Goal: Task Accomplishment & Management: Use online tool/utility

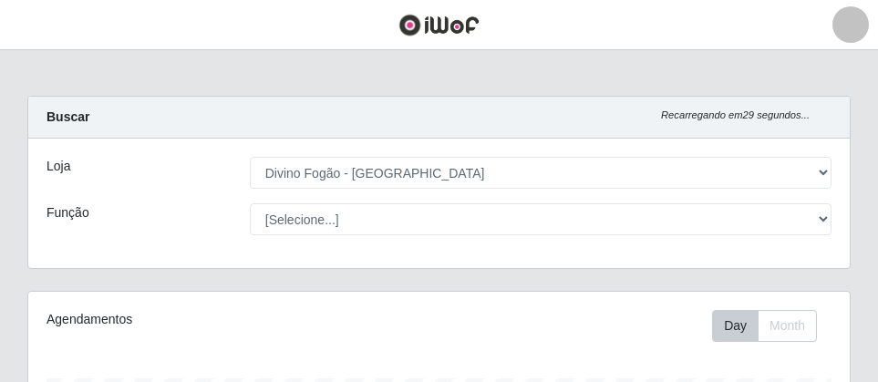
select select "499"
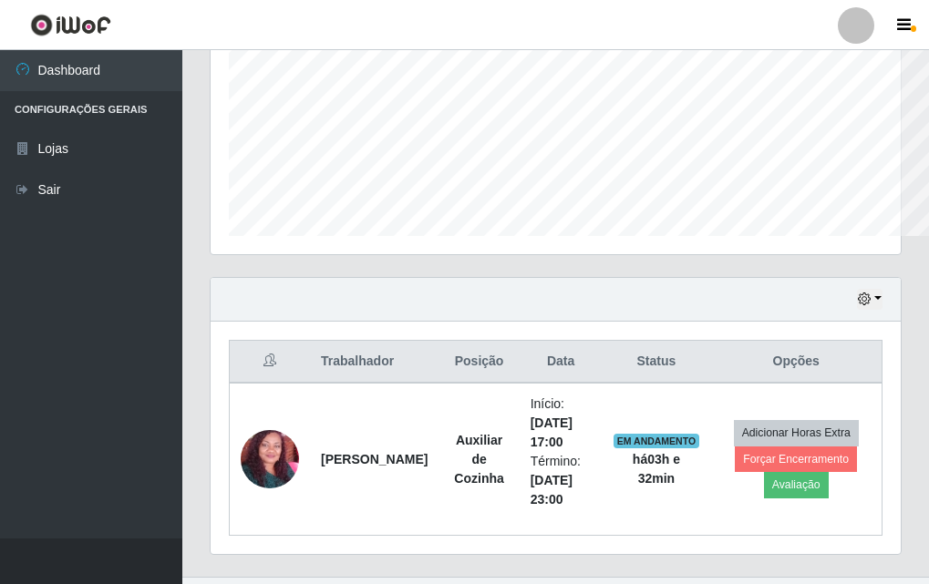
scroll to position [910953, 910642]
click at [557, 318] on div "Hoje 1 dia 3 dias 1 Semana Não encerrados" at bounding box center [556, 300] width 690 height 44
drag, startPoint x: 170, startPoint y: 403, endPoint x: 139, endPoint y: 395, distance: 32.1
drag, startPoint x: 139, startPoint y: 395, endPoint x: 65, endPoint y: 280, distance: 136.5
click at [16, 351] on ul "Dashboard Configurações Gerais Lojas Sair" at bounding box center [91, 294] width 182 height 488
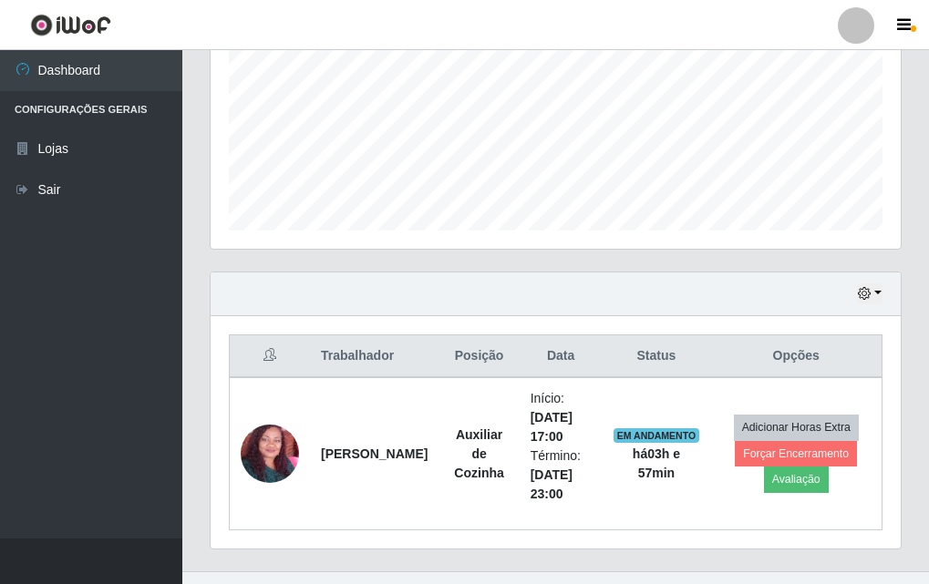
scroll to position [410, 0]
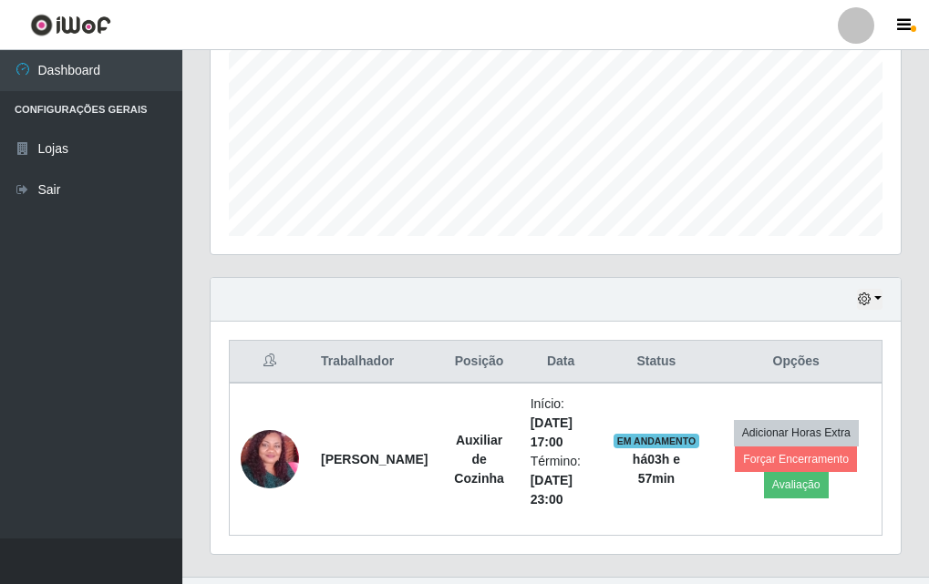
select select "499"
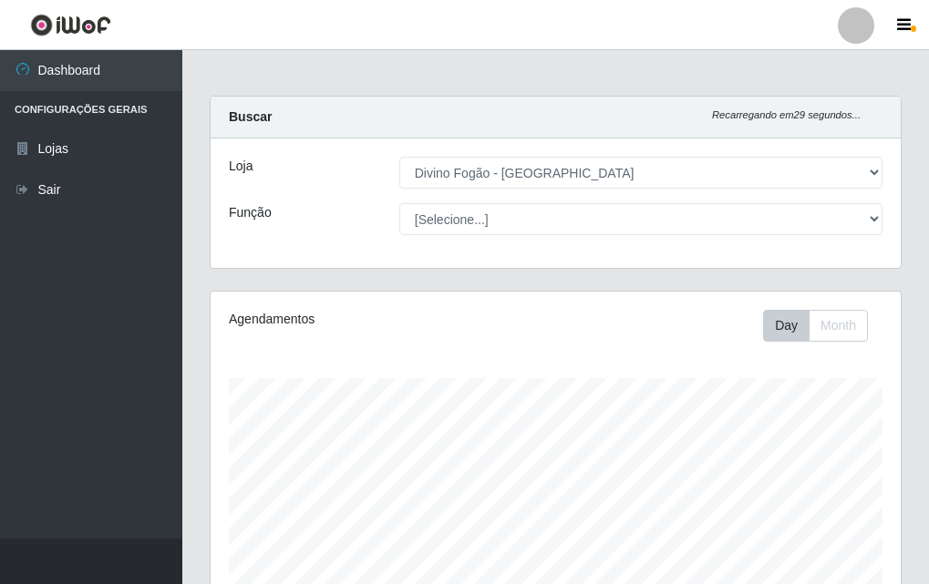
select select "499"
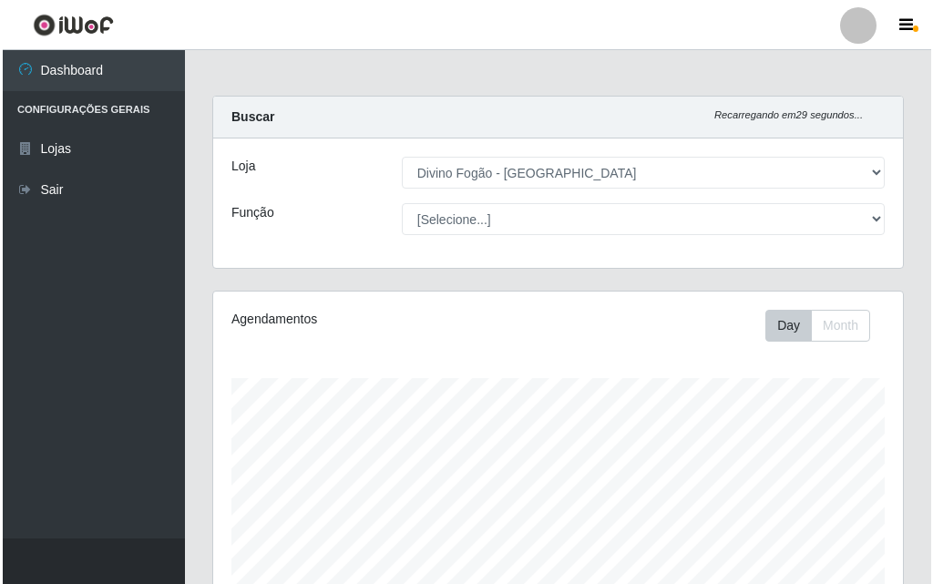
scroll to position [378, 690]
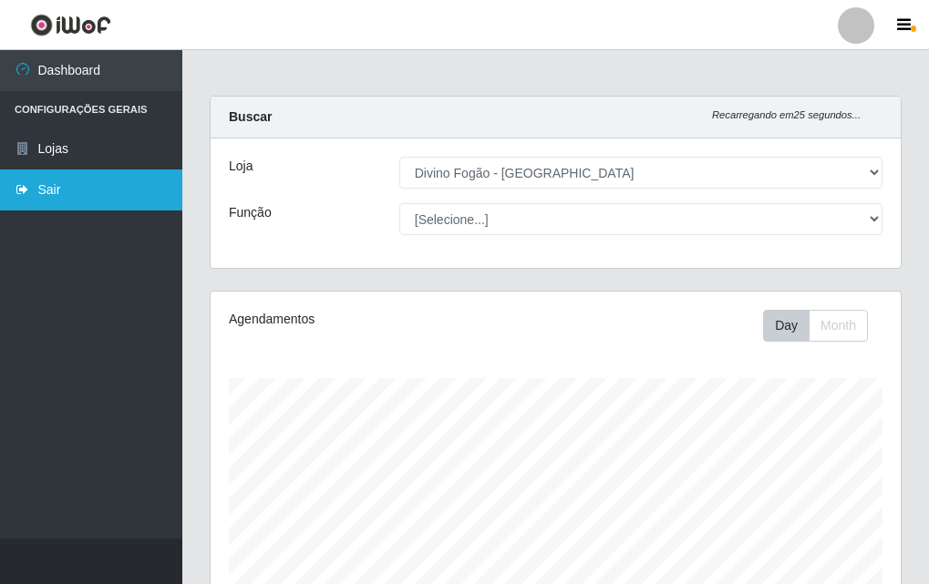
click at [51, 193] on link "Sair" at bounding box center [91, 190] width 182 height 41
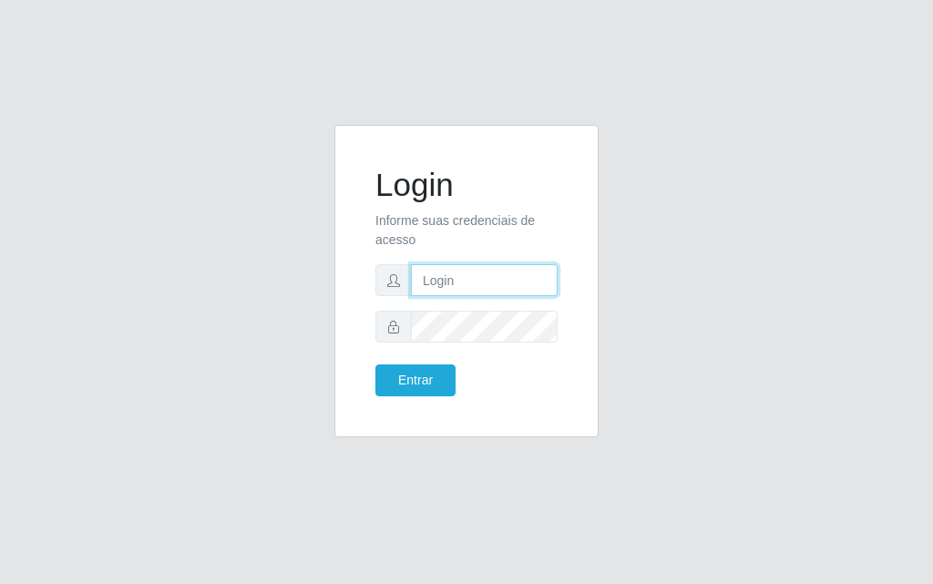
click at [433, 280] on input "text" at bounding box center [484, 280] width 147 height 32
click at [520, 406] on div "Login Informe suas credenciais de acesso [PERSON_NAME] Entrar" at bounding box center [466, 281] width 219 height 267
click at [488, 291] on input "[PERSON_NAME]" at bounding box center [484, 280] width 147 height 32
click at [488, 291] on input "nofogao" at bounding box center [484, 280] width 147 height 32
type input "n"
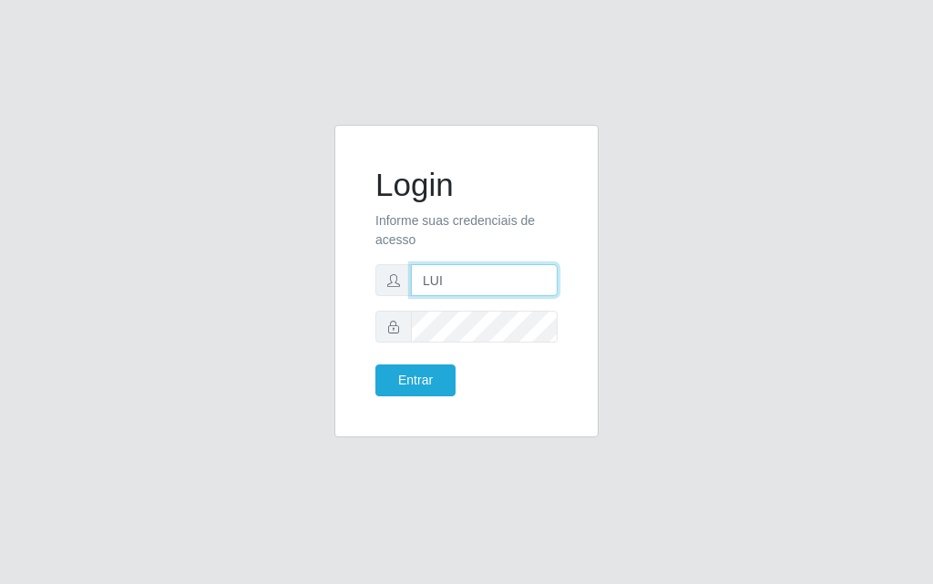
type input "luiz@divinofogao"
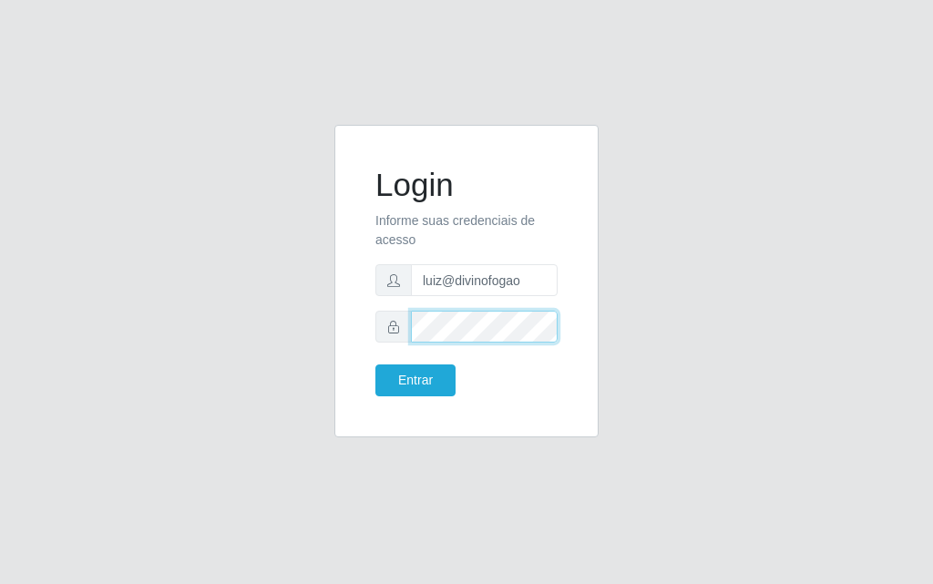
click at [375, 365] on button "Entrar" at bounding box center [415, 381] width 80 height 32
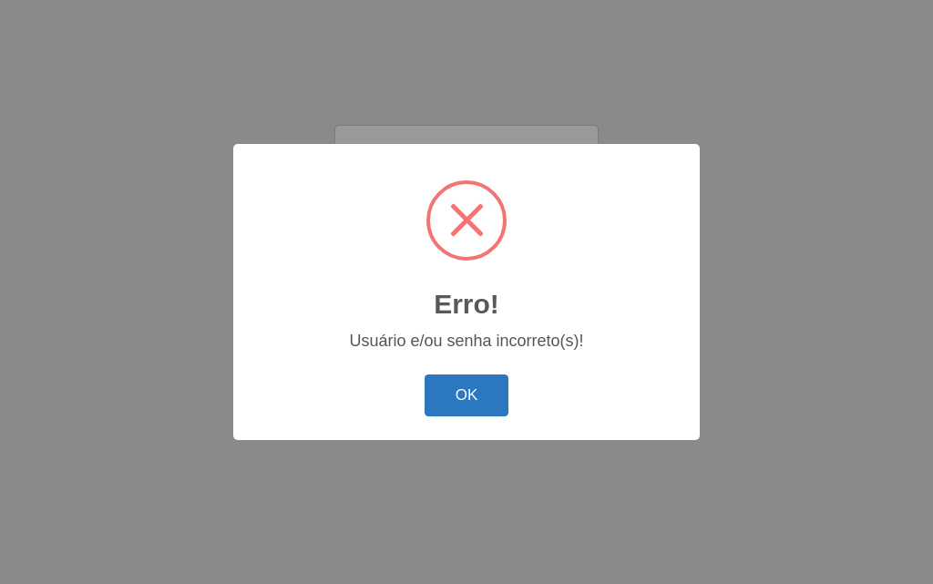
click at [453, 392] on button "OK" at bounding box center [467, 396] width 85 height 43
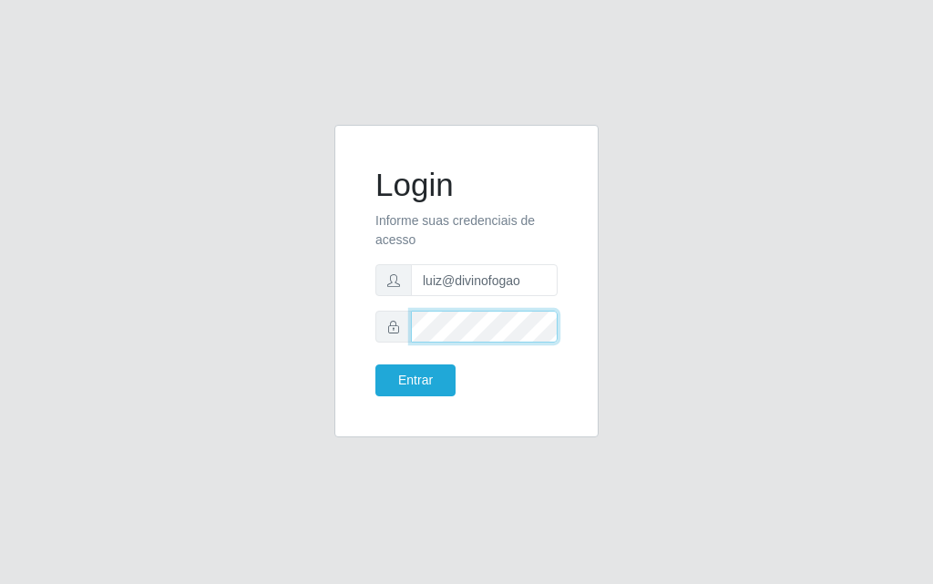
click at [375, 365] on button "Entrar" at bounding box center [415, 381] width 80 height 32
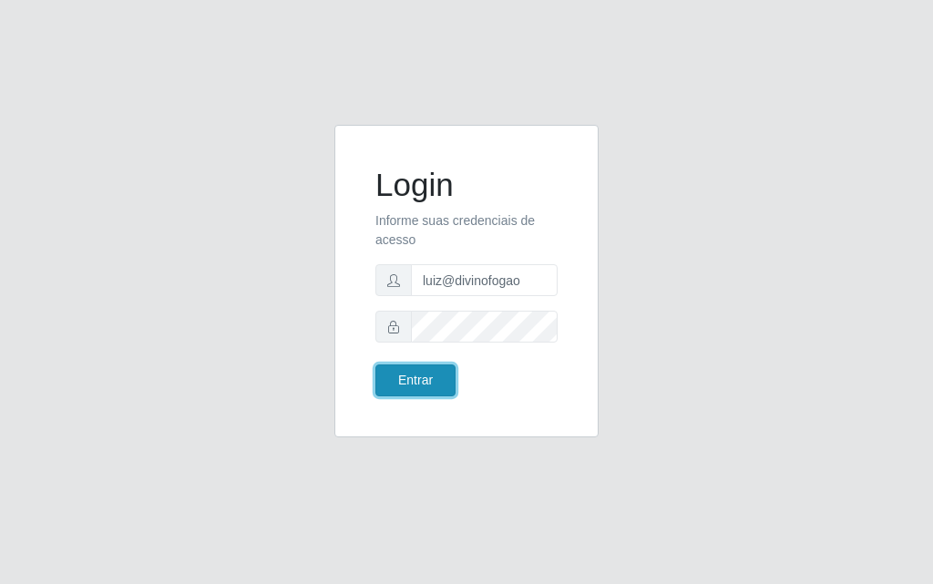
click at [438, 367] on button "Entrar" at bounding box center [415, 381] width 80 height 32
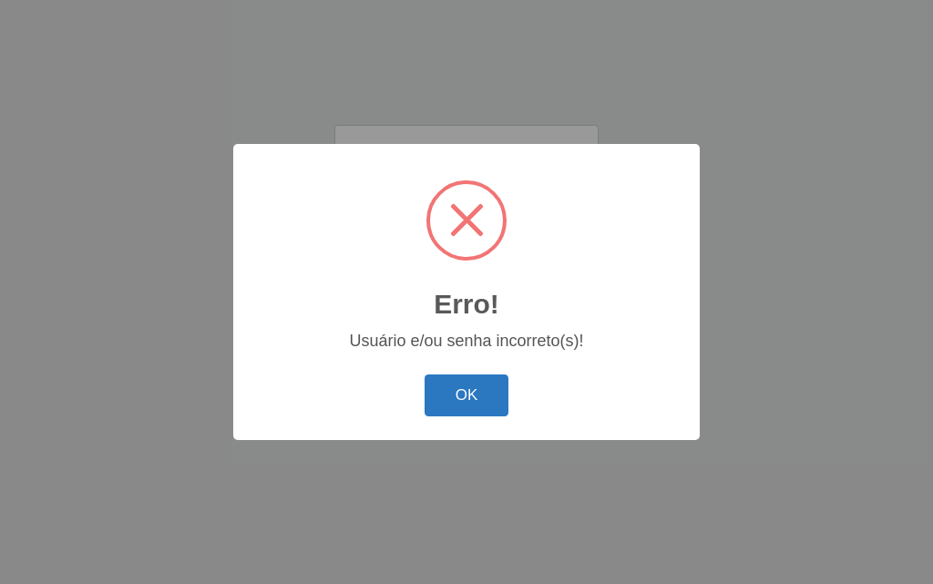
click at [462, 389] on button "OK" at bounding box center [467, 396] width 85 height 43
click at [467, 387] on button "OK" at bounding box center [467, 396] width 85 height 43
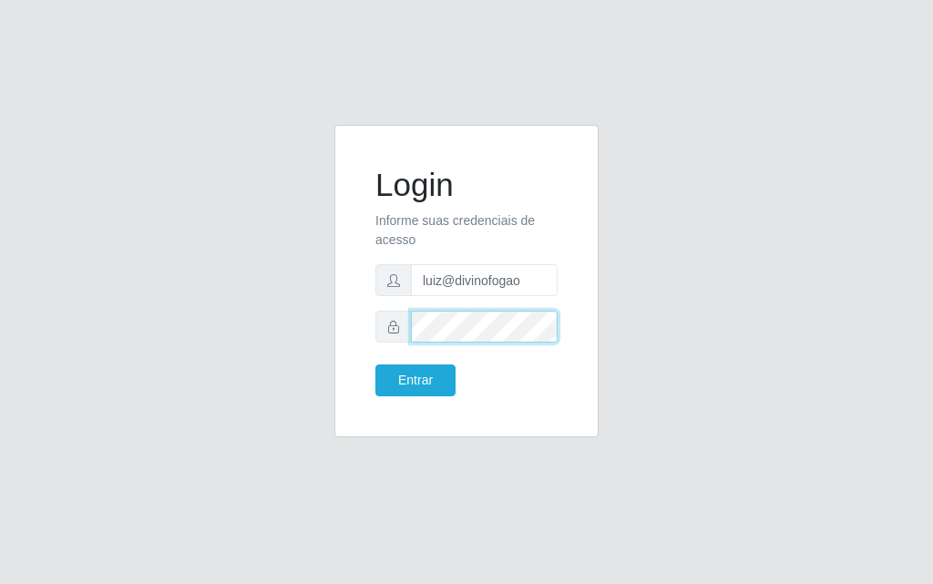
click at [375, 365] on button "Entrar" at bounding box center [415, 381] width 80 height 32
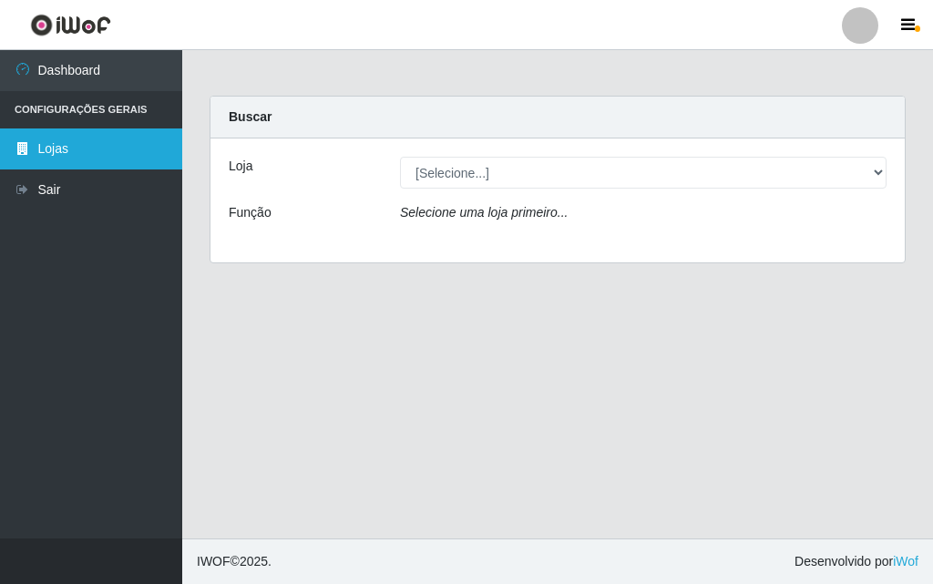
click at [38, 156] on link "Lojas" at bounding box center [91, 148] width 182 height 41
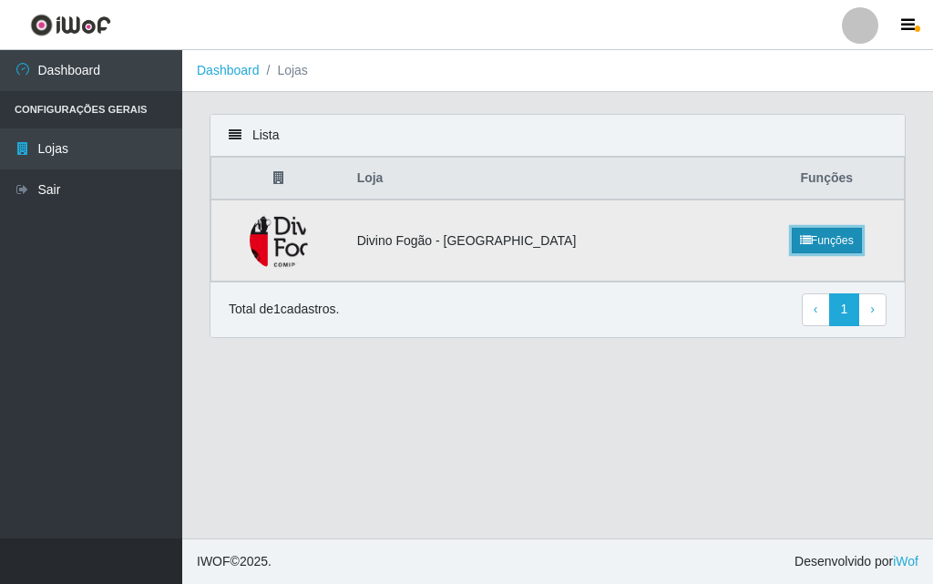
click at [823, 234] on link "Funções" at bounding box center [827, 241] width 70 height 26
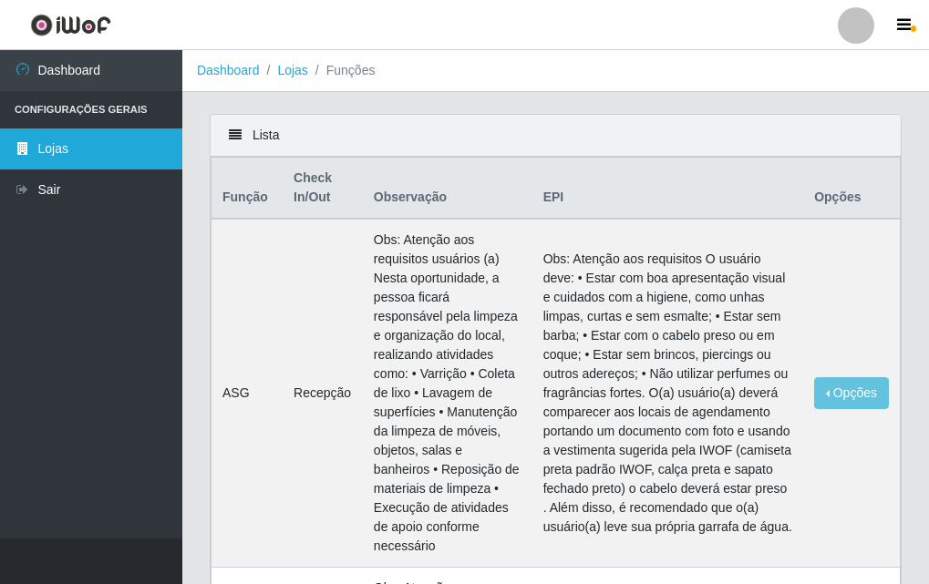
click at [98, 152] on link "Lojas" at bounding box center [91, 148] width 182 height 41
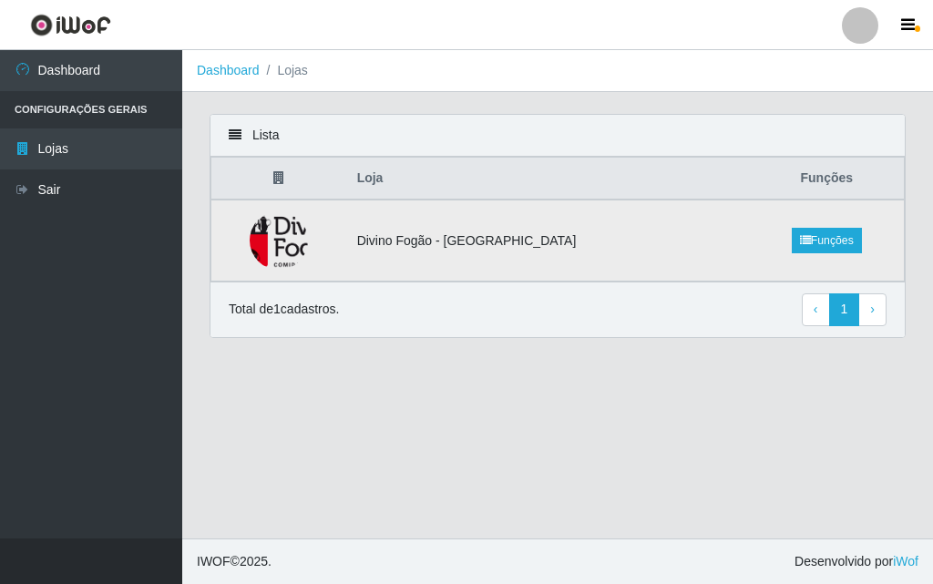
click at [262, 252] on img at bounding box center [279, 240] width 140 height 58
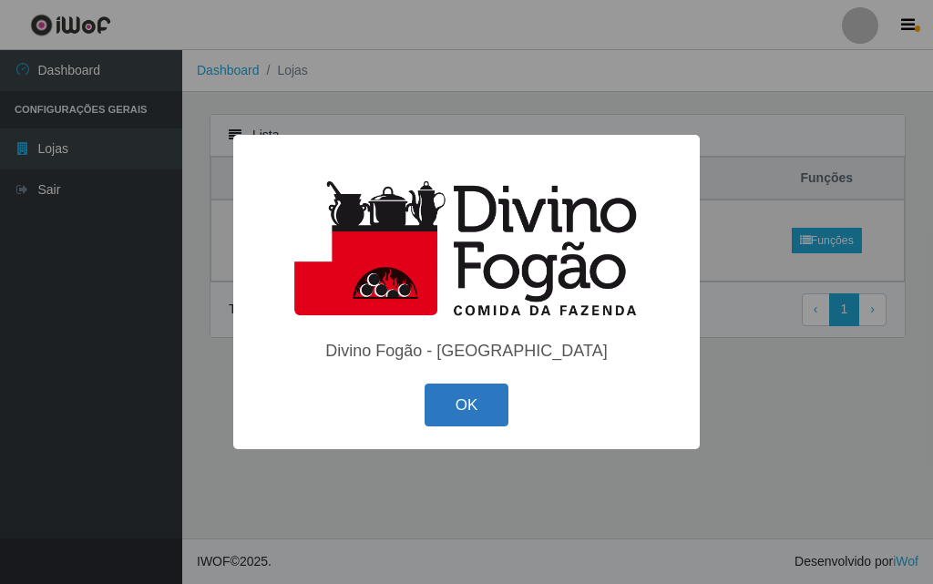
click at [434, 407] on button "OK" at bounding box center [467, 405] width 85 height 43
click at [436, 407] on div "OK Cancel" at bounding box center [467, 405] width 430 height 52
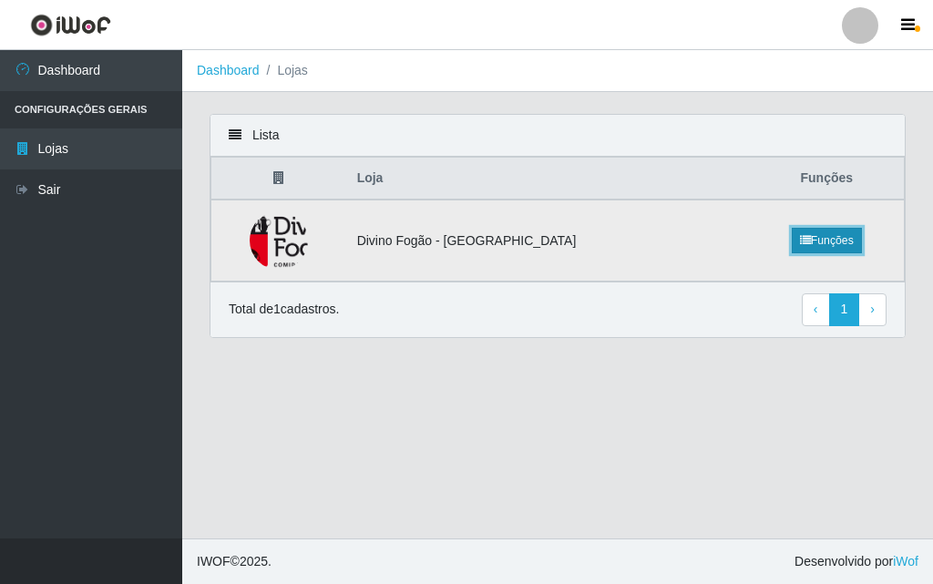
click at [812, 247] on link "Funções" at bounding box center [827, 241] width 70 height 26
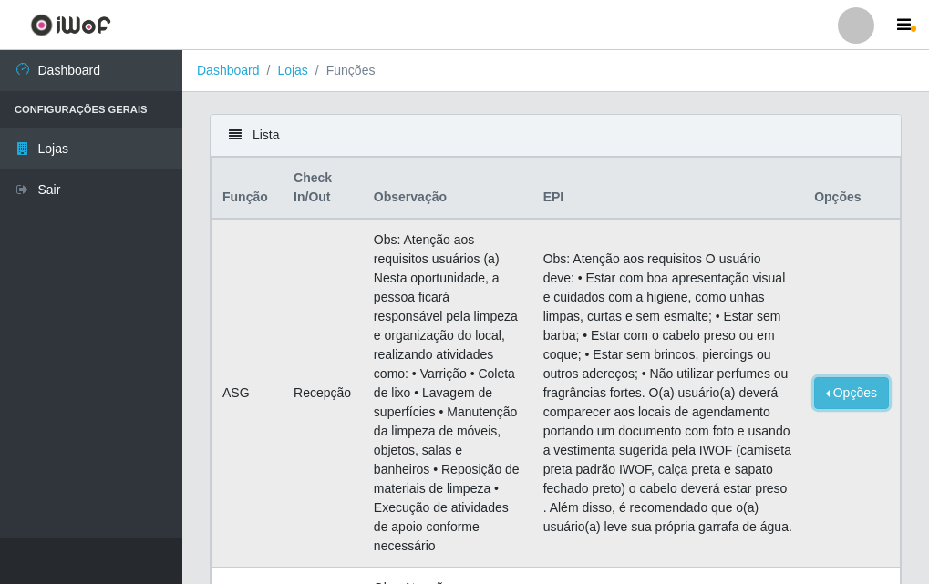
click at [852, 377] on button "Opções" at bounding box center [851, 393] width 75 height 32
click at [869, 377] on button "Opções" at bounding box center [851, 393] width 75 height 32
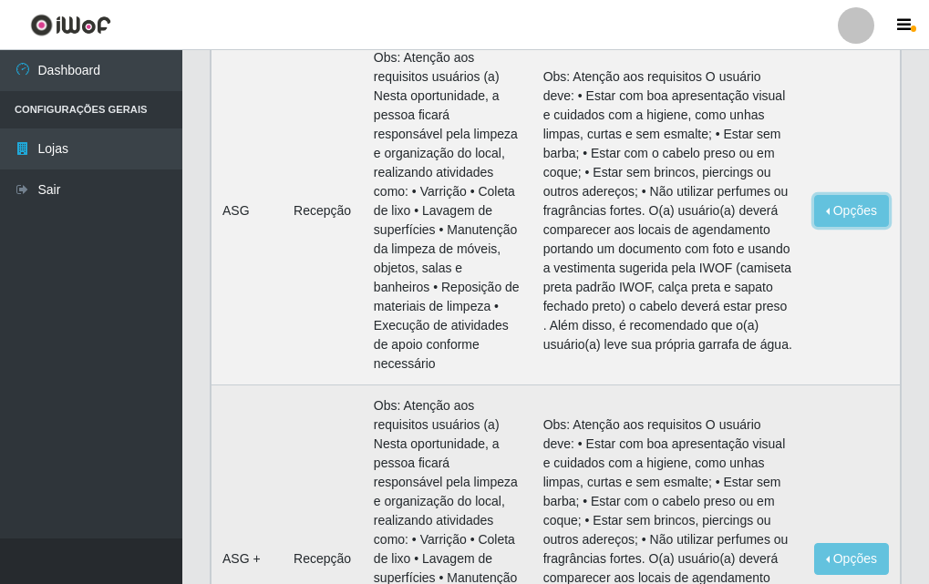
scroll to position [273, 0]
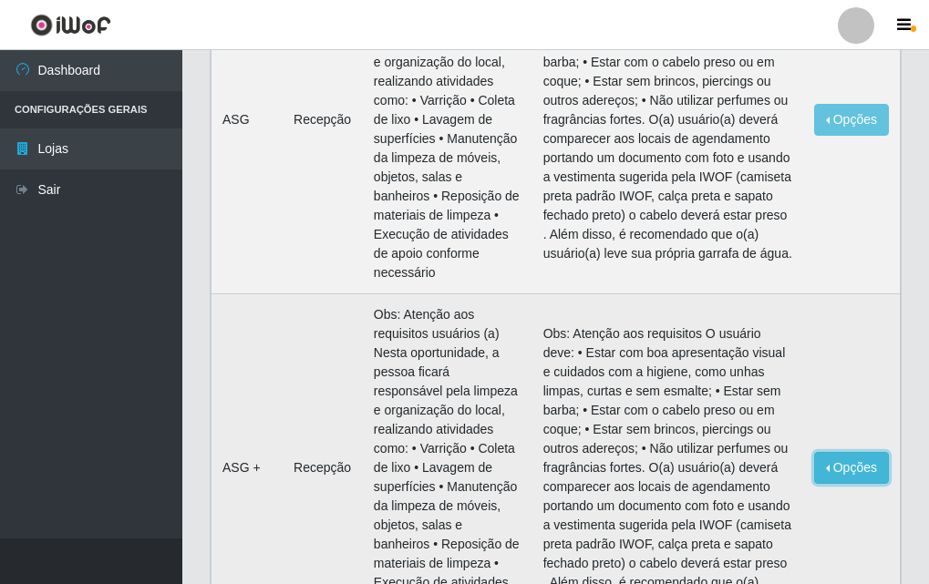
click at [858, 452] on button "Opções" at bounding box center [851, 468] width 75 height 32
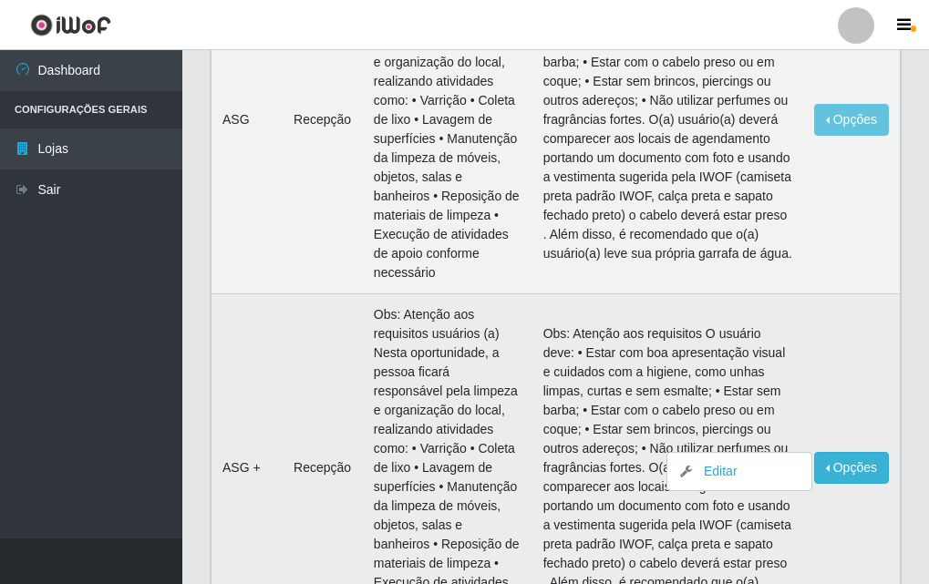
click at [822, 463] on td "Opções Editar" at bounding box center [851, 468] width 97 height 348
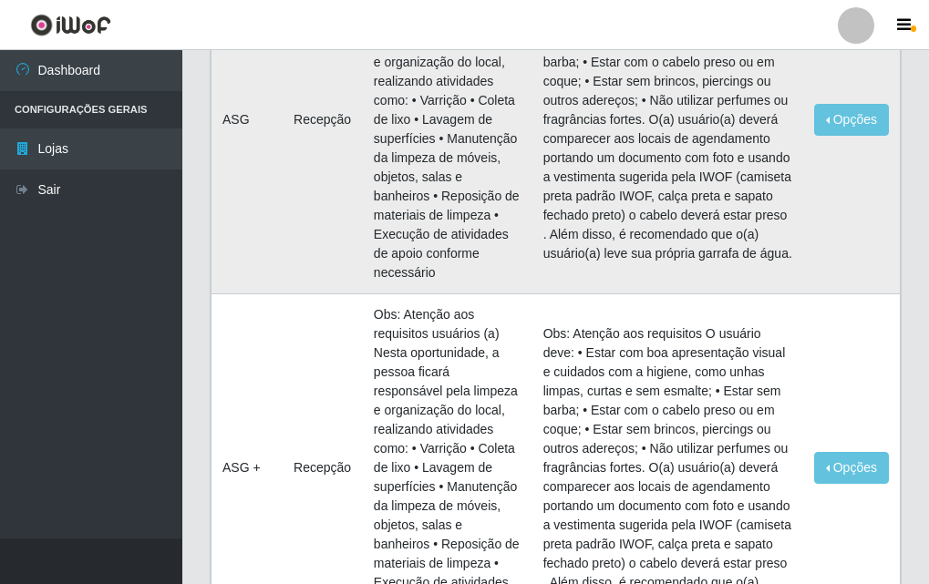
scroll to position [0, 0]
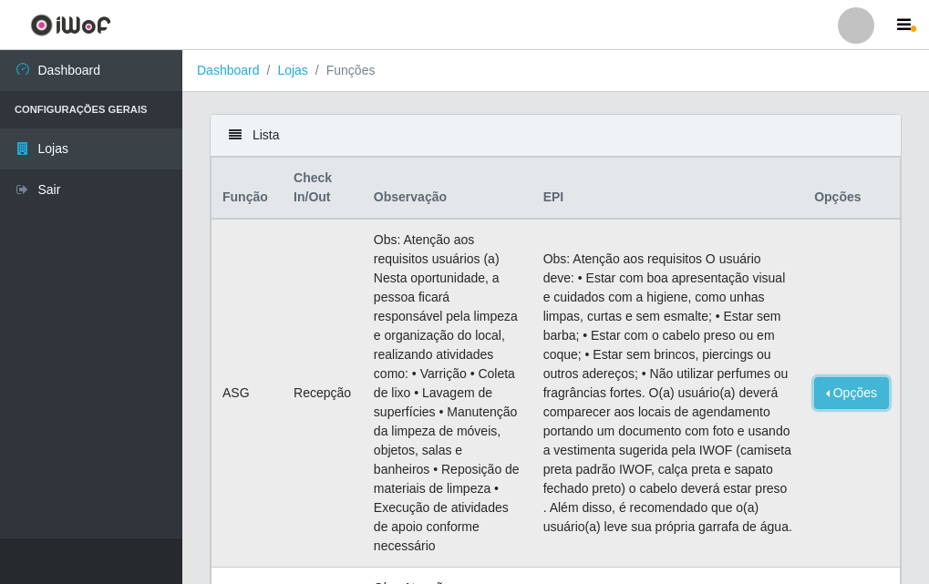
click at [832, 384] on button "Opções" at bounding box center [851, 393] width 75 height 32
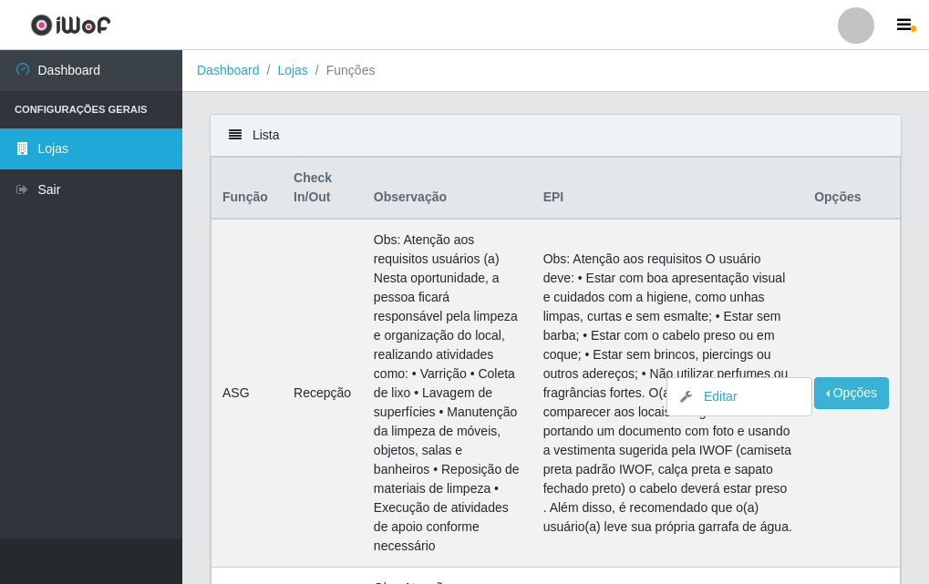
click at [107, 145] on link "Lojas" at bounding box center [91, 148] width 182 height 41
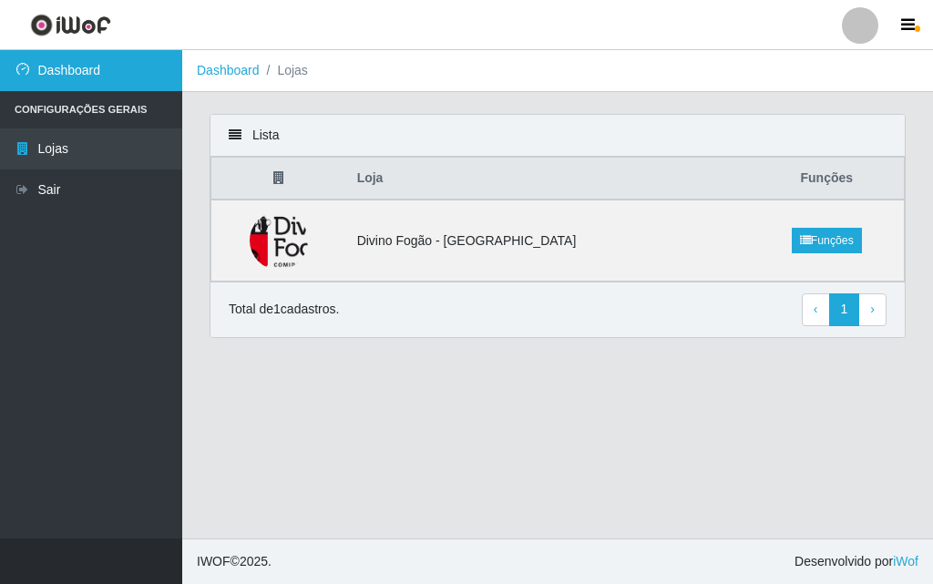
click at [84, 77] on link "Dashboard" at bounding box center [91, 70] width 182 height 41
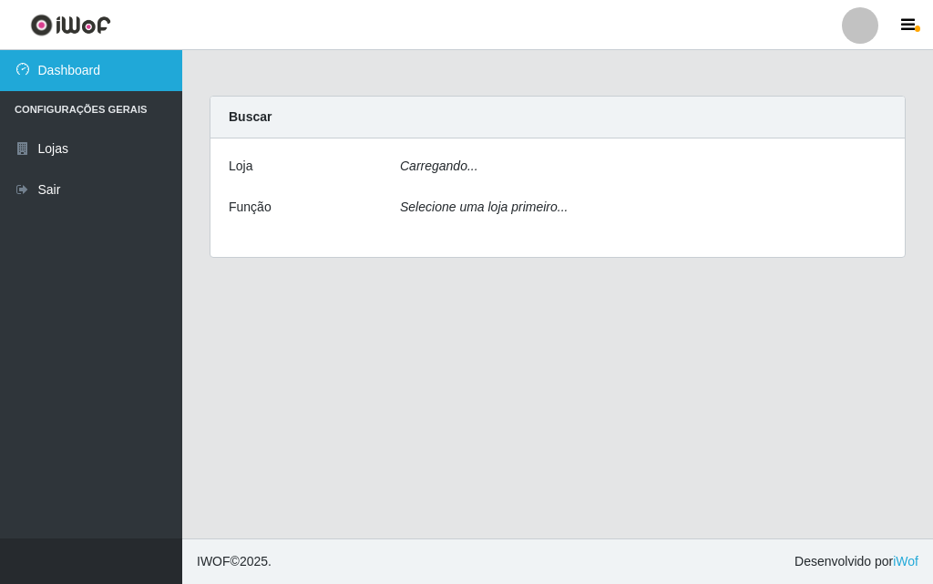
click at [84, 77] on link "Dashboard" at bounding box center [91, 70] width 182 height 41
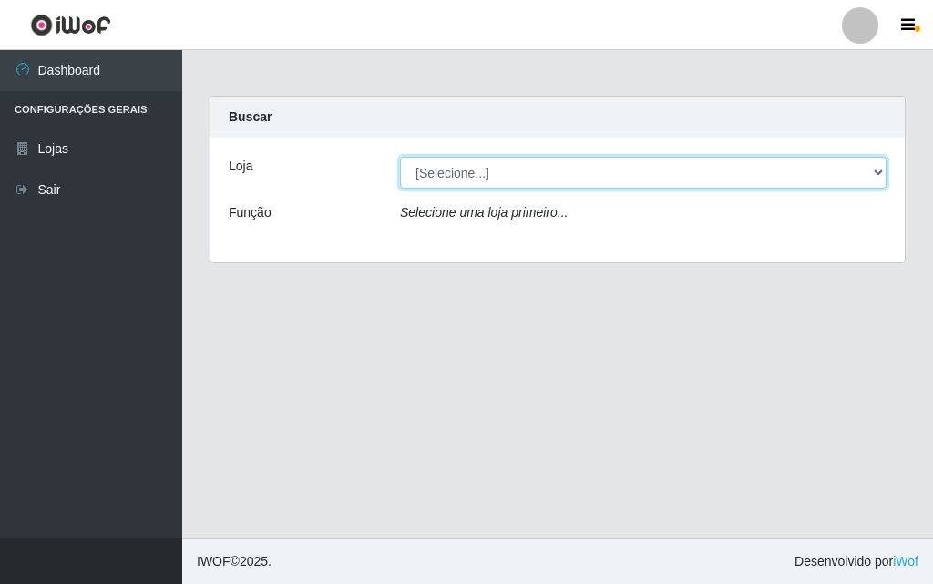
drag, startPoint x: 469, startPoint y: 169, endPoint x: 469, endPoint y: 180, distance: 11.8
click at [469, 169] on select "[Selecione...] Divino Fogão - [GEOGRAPHIC_DATA]" at bounding box center [643, 173] width 487 height 32
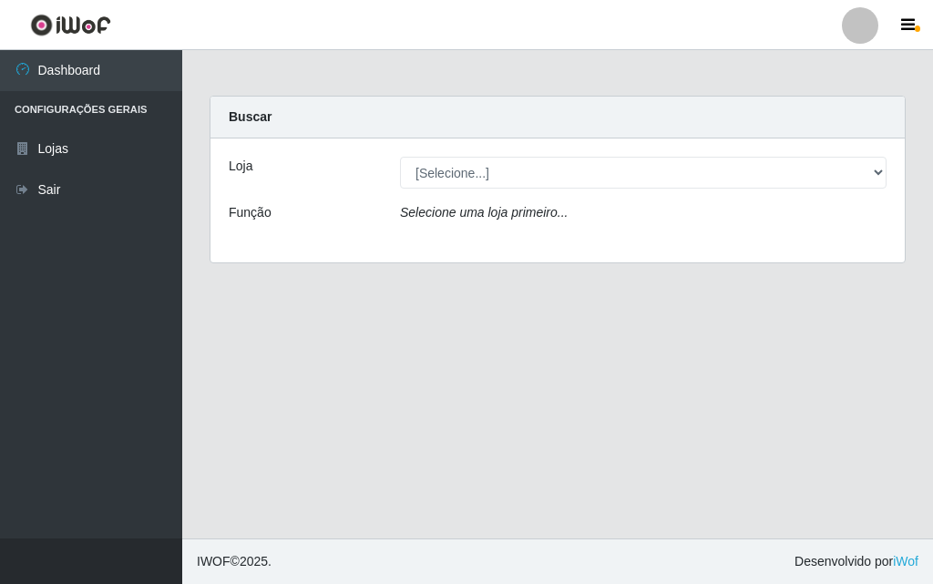
click at [499, 198] on div "Loja [Selecione...] Divino Fogão - Campina Grande Função Selecione uma loja pri…" at bounding box center [558, 201] width 694 height 124
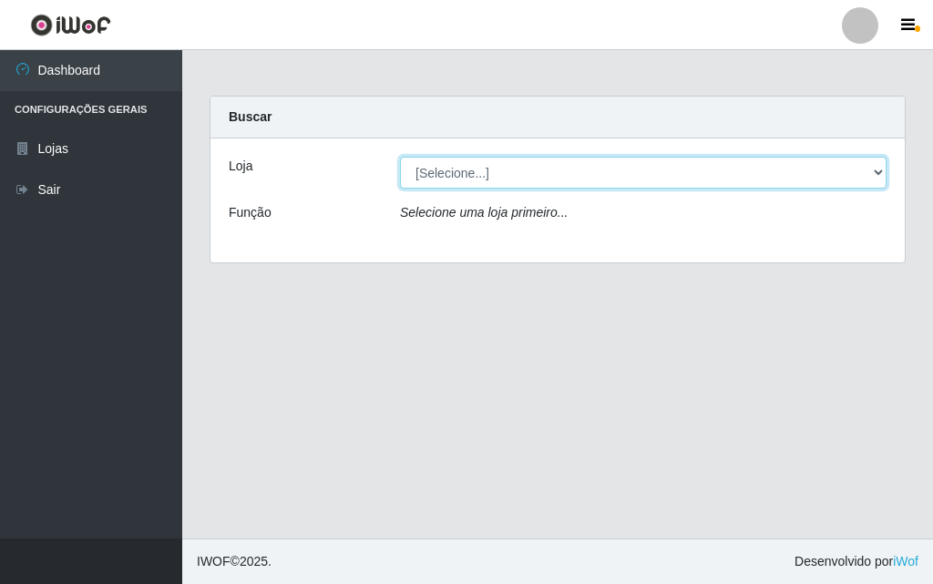
click at [503, 188] on select "[Selecione...] Divino Fogão - [GEOGRAPHIC_DATA]" at bounding box center [643, 173] width 487 height 32
select select "499"
click at [400, 157] on select "[Selecione...] Divino Fogão - [GEOGRAPHIC_DATA]" at bounding box center [643, 173] width 487 height 32
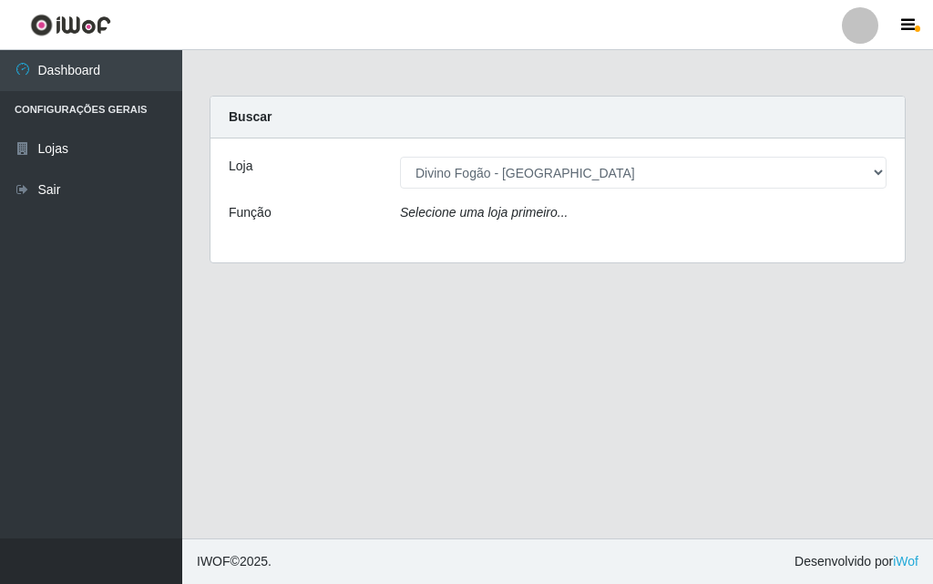
click at [499, 233] on div "Loja [Selecione...] Divino Fogão - Campina Grande Função Selecione uma loja pri…" at bounding box center [558, 201] width 694 height 124
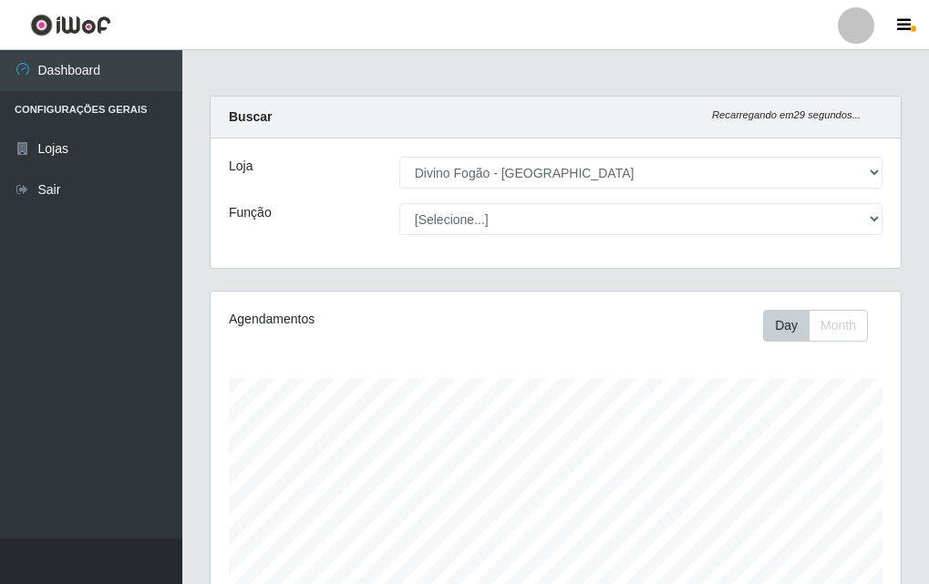
scroll to position [454, 0]
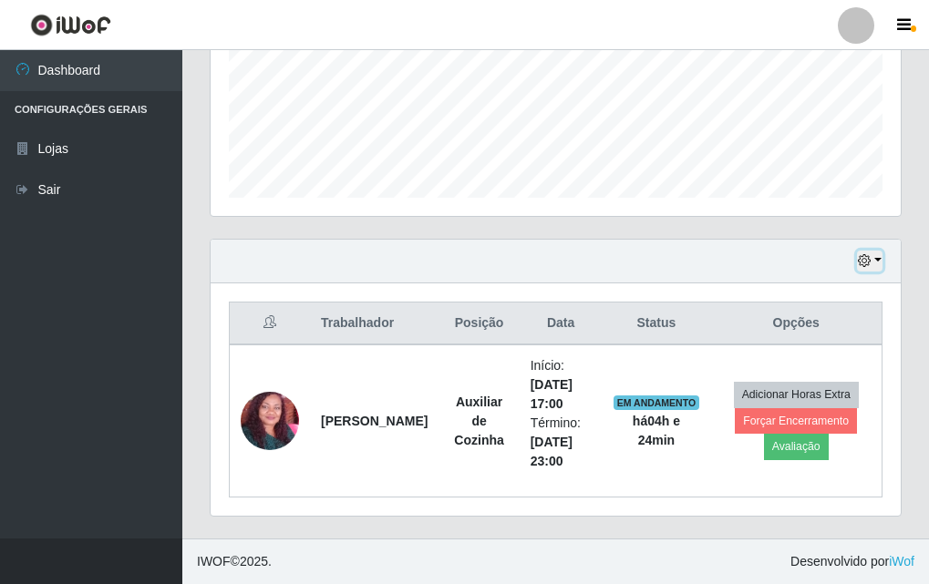
click at [862, 262] on icon "button" at bounding box center [864, 260] width 13 height 13
click at [864, 265] on icon "button" at bounding box center [864, 260] width 13 height 13
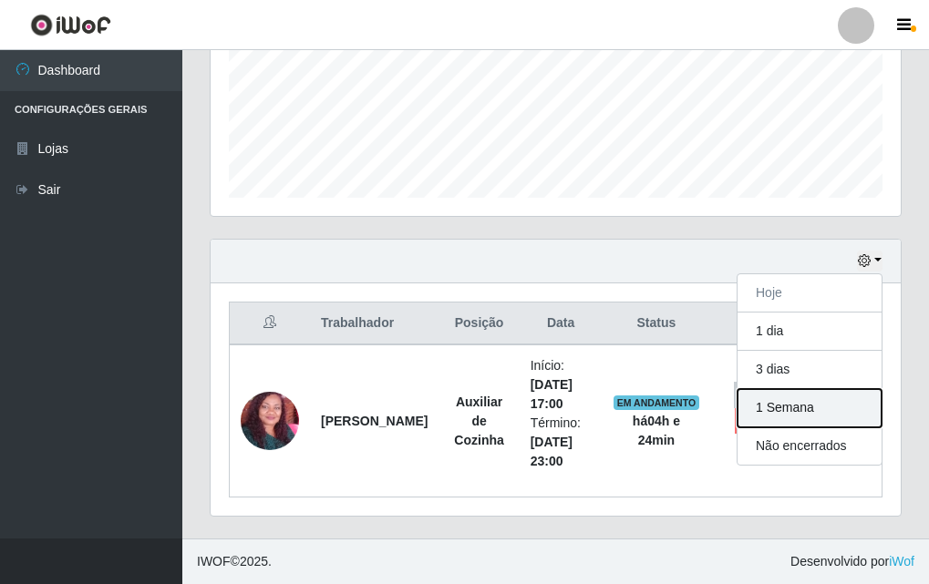
click at [813, 412] on button "1 Semana" at bounding box center [809, 408] width 144 height 38
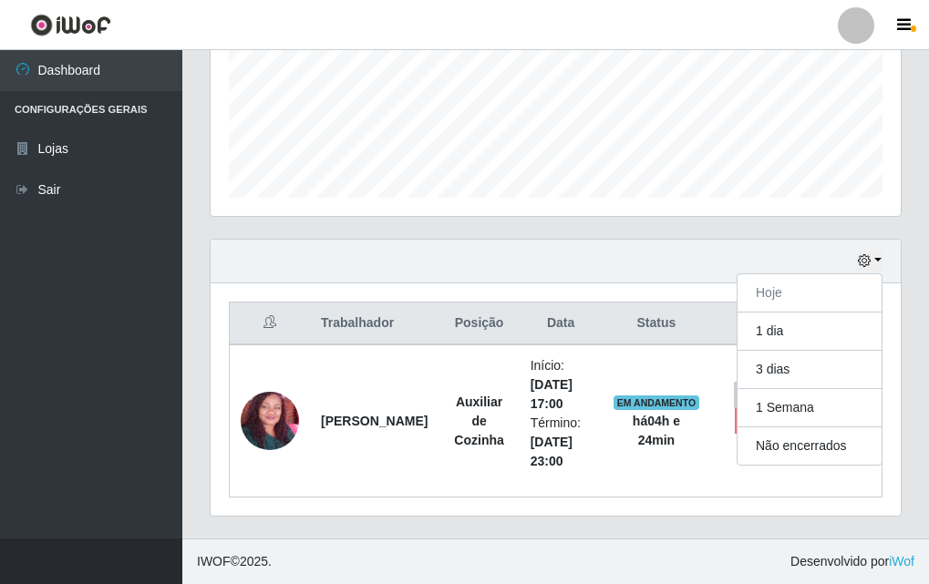
click at [813, 283] on div "Hoje 1 dia 3 dias 1 Semana Não encerrados" at bounding box center [556, 262] width 690 height 44
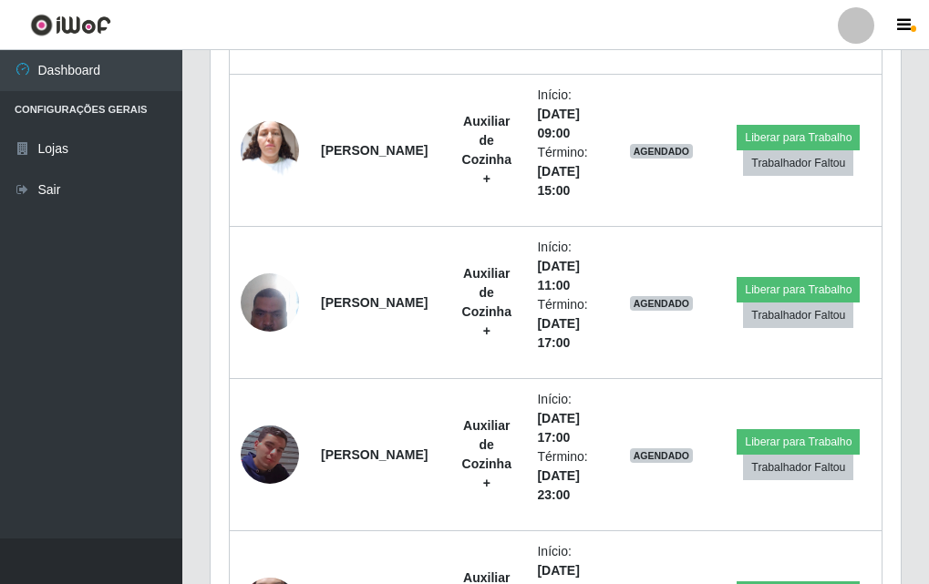
scroll to position [2277, 0]
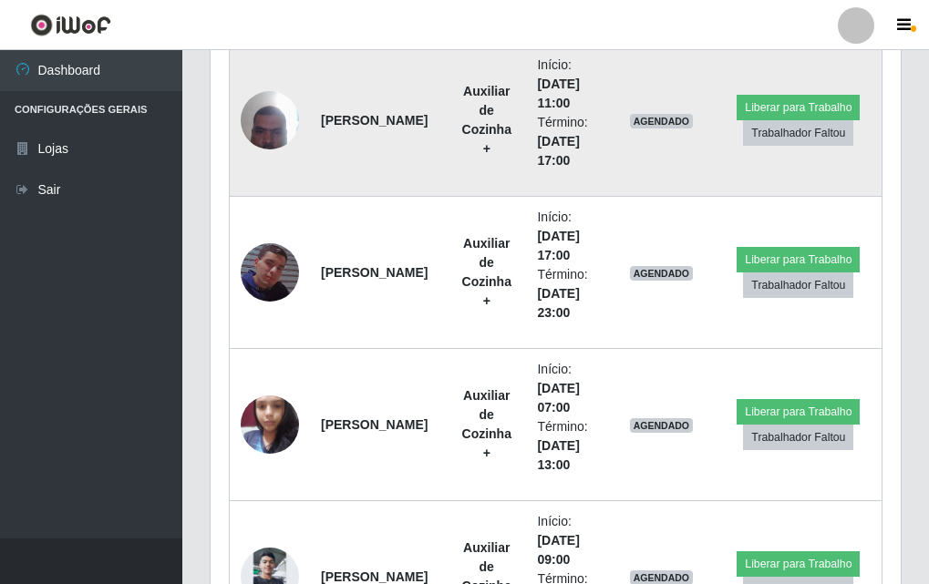
click at [269, 139] on img at bounding box center [270, 119] width 58 height 77
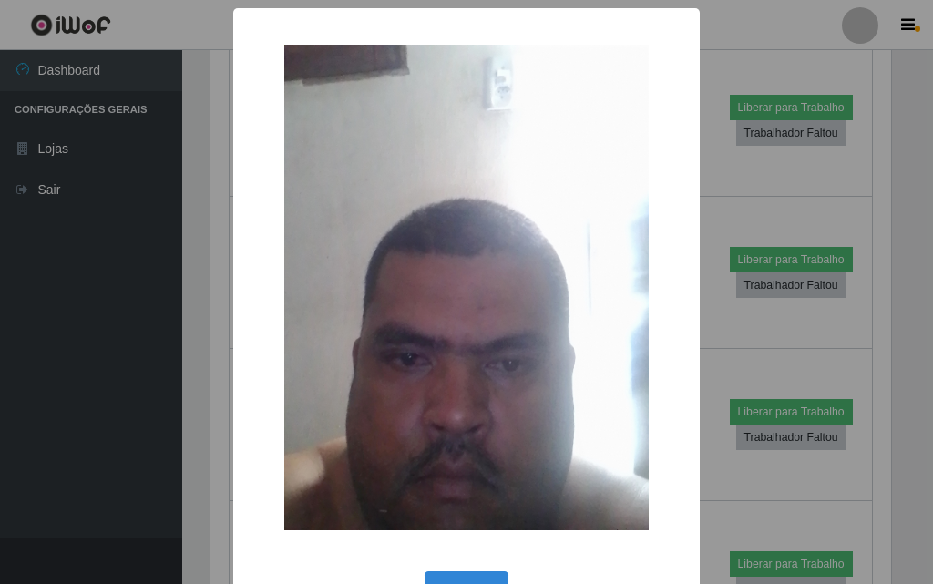
click at [461, 570] on div "OK Cancel" at bounding box center [467, 593] width 430 height 52
click at [465, 574] on button "OK" at bounding box center [467, 592] width 85 height 43
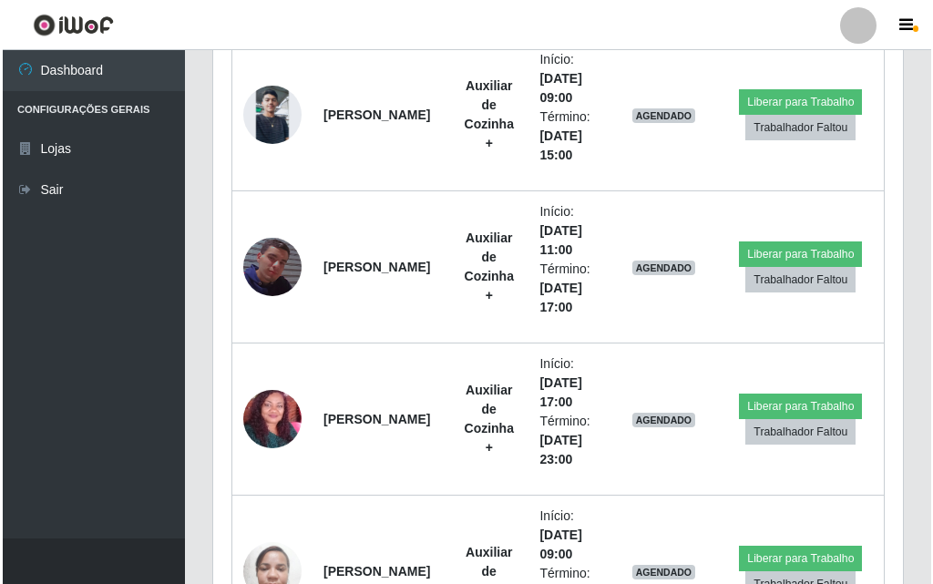
scroll to position [2465, 0]
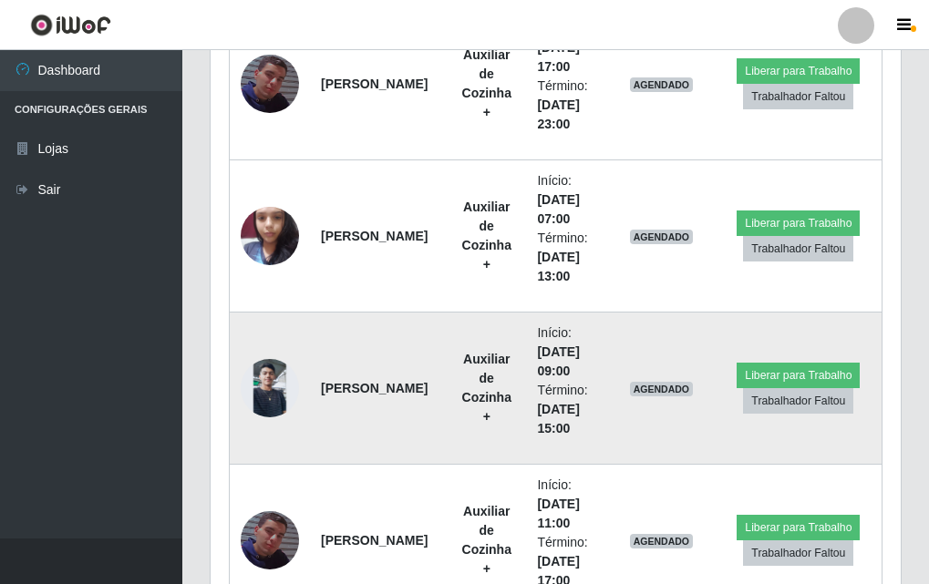
click at [279, 390] on img at bounding box center [270, 388] width 58 height 58
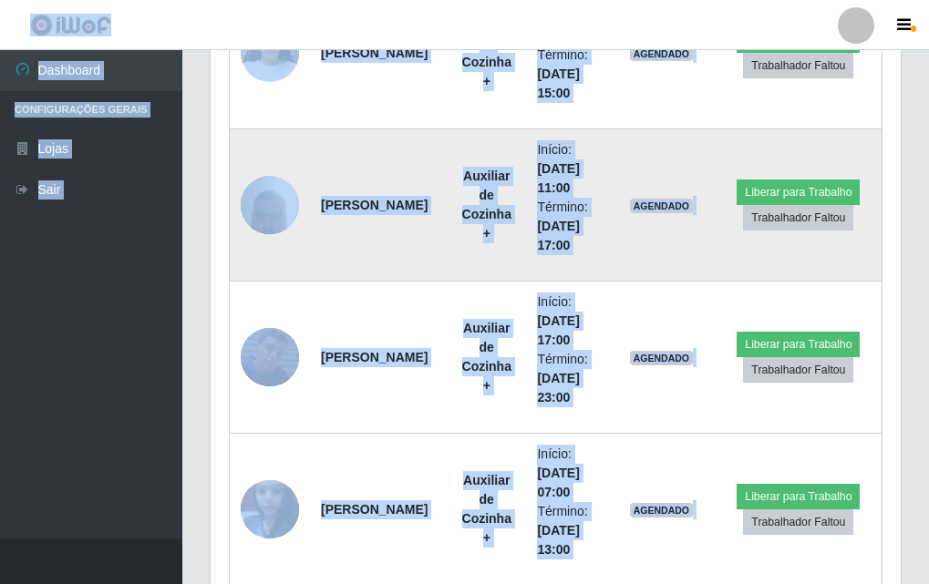
scroll to position [2101, 0]
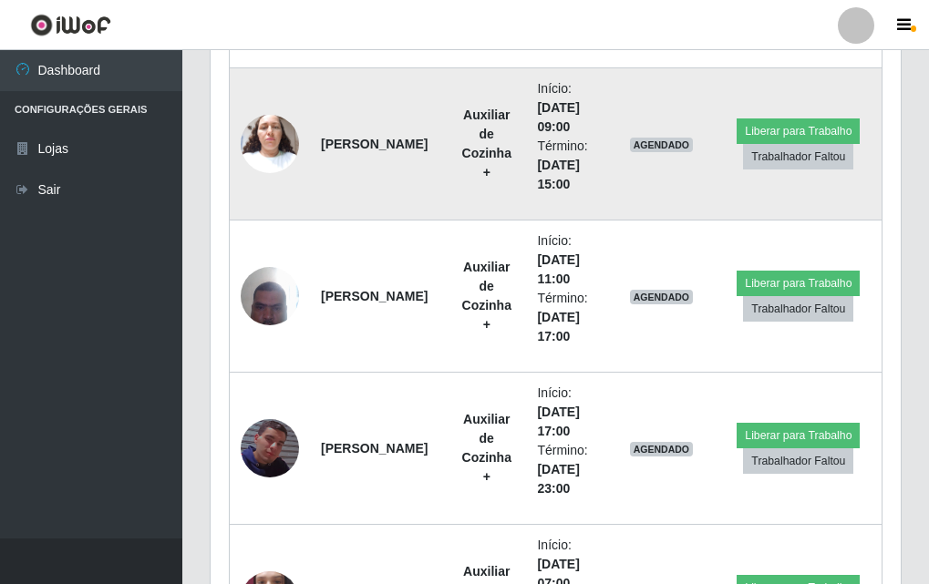
click at [283, 179] on td at bounding box center [270, 144] width 81 height 152
click at [281, 144] on img at bounding box center [270, 143] width 58 height 77
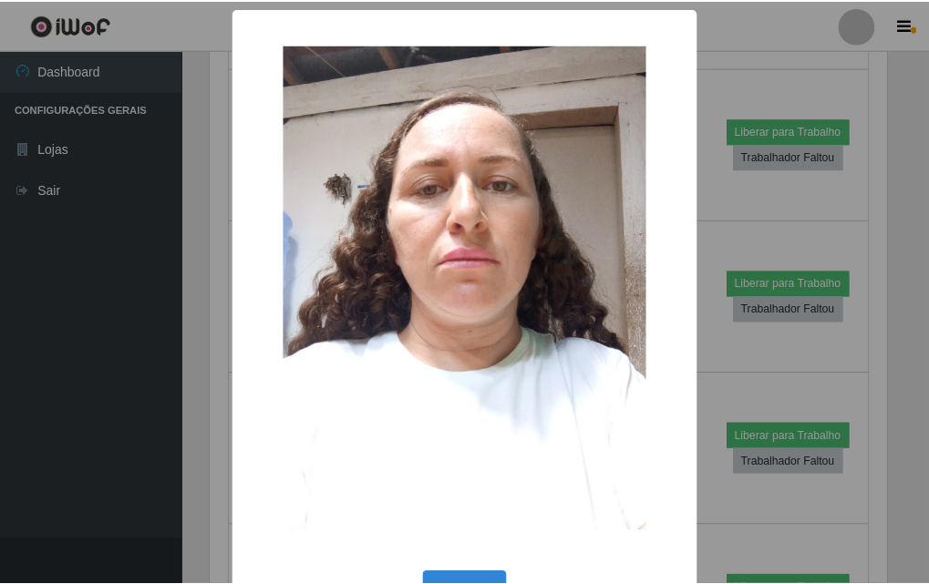
scroll to position [61, 0]
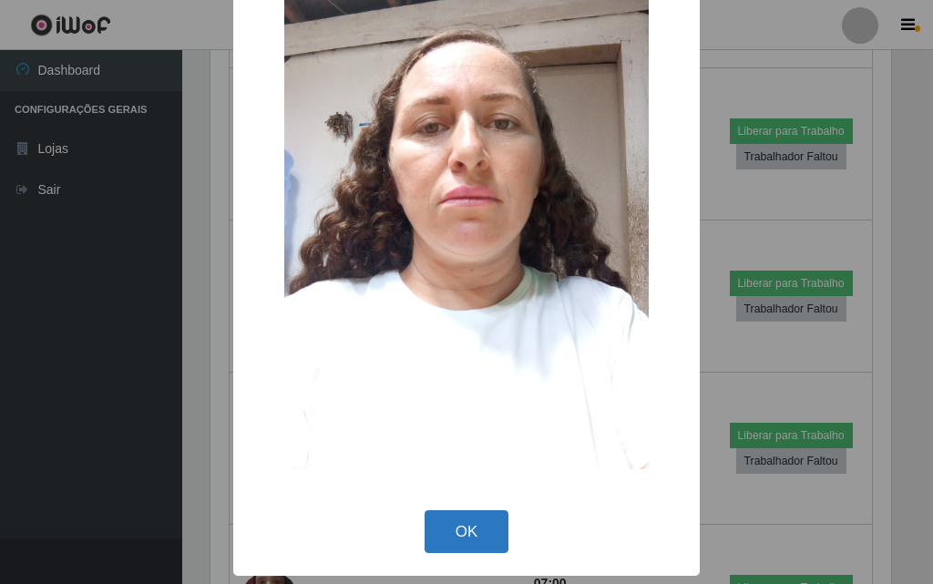
click at [467, 521] on button "OK" at bounding box center [467, 531] width 85 height 43
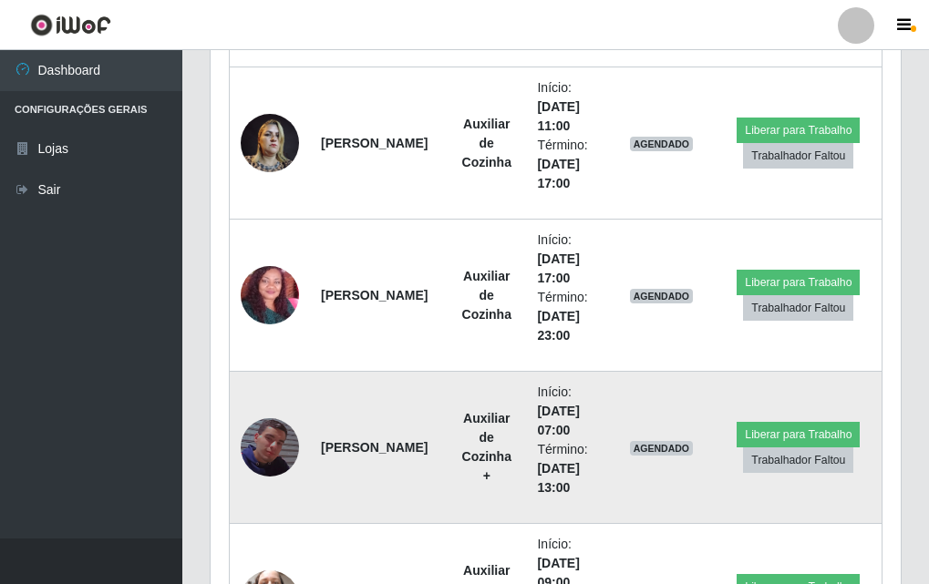
scroll to position [1280, 0]
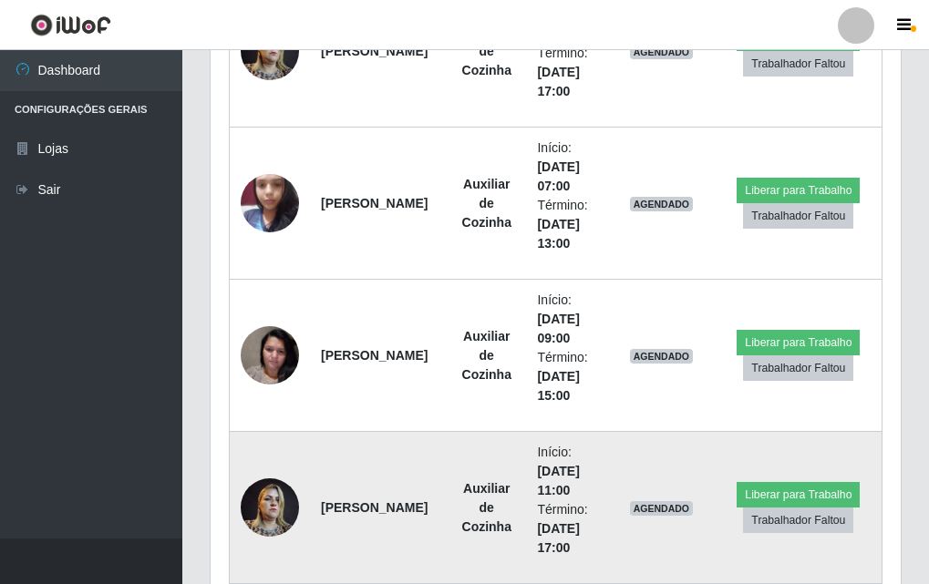
click at [260, 544] on td at bounding box center [270, 508] width 81 height 152
click at [266, 523] on img at bounding box center [270, 506] width 58 height 77
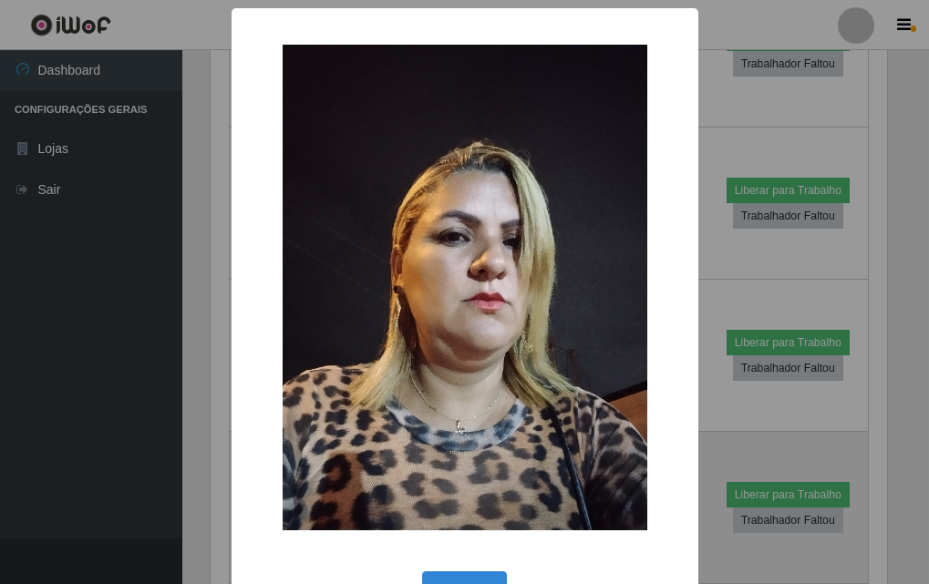
scroll to position [378, 681]
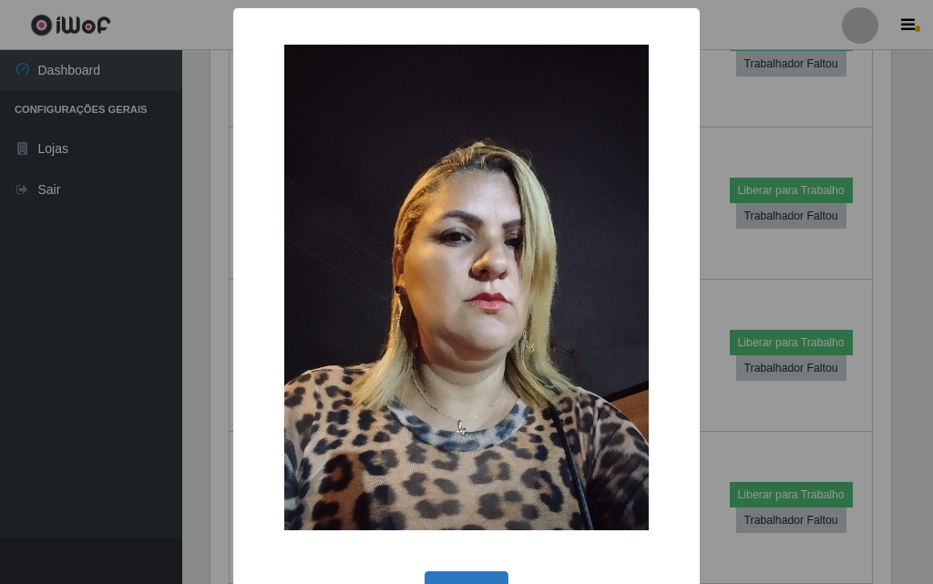
click at [442, 577] on button "OK" at bounding box center [467, 592] width 85 height 43
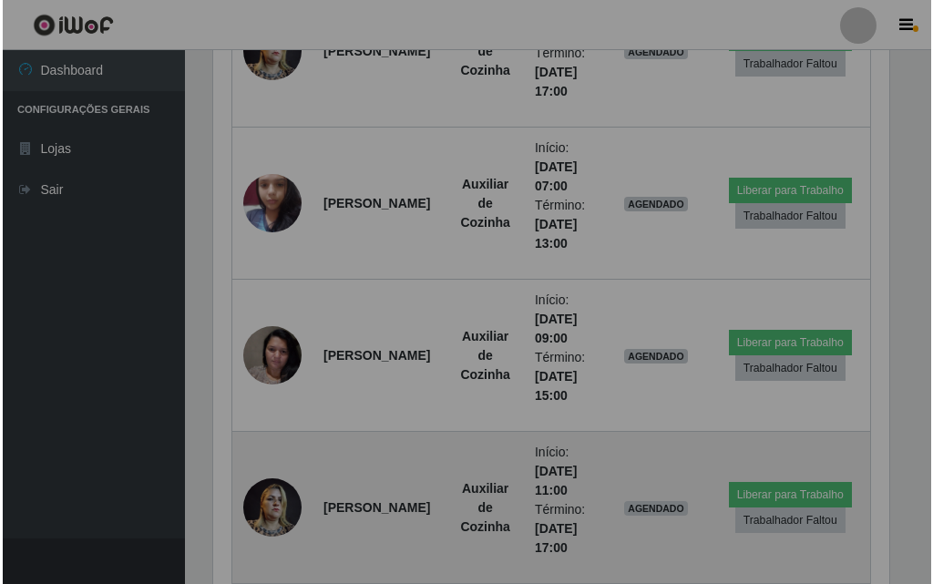
scroll to position [378, 690]
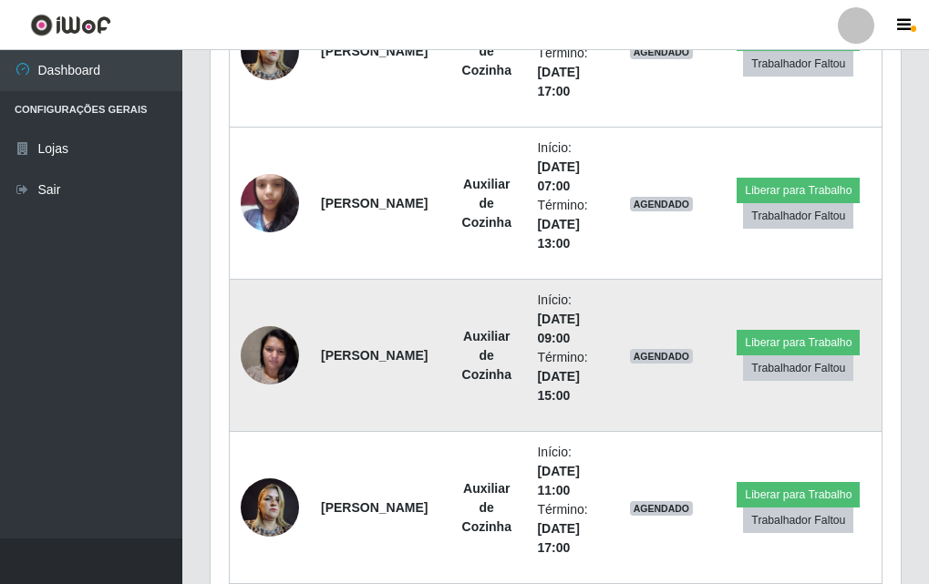
click at [245, 365] on img at bounding box center [270, 354] width 58 height 77
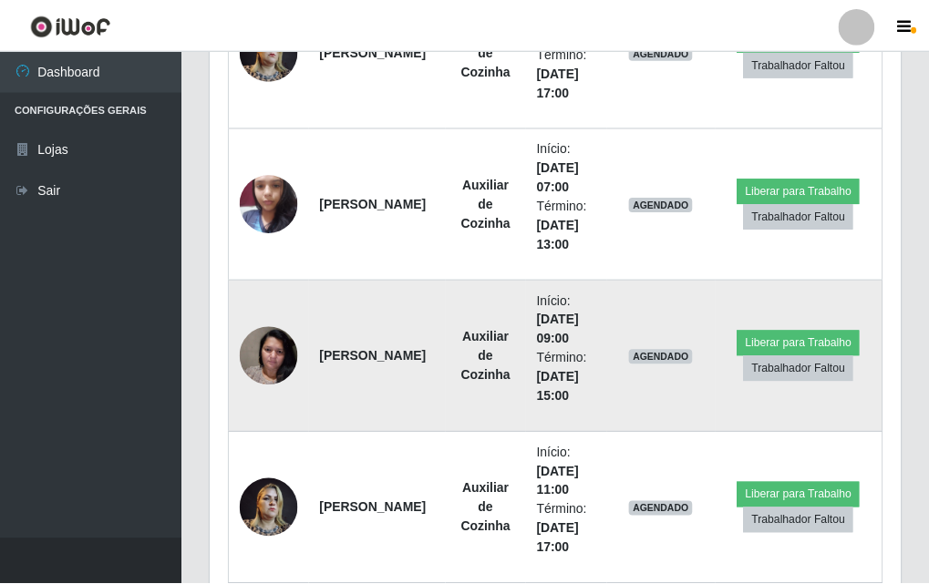
scroll to position [0, 0]
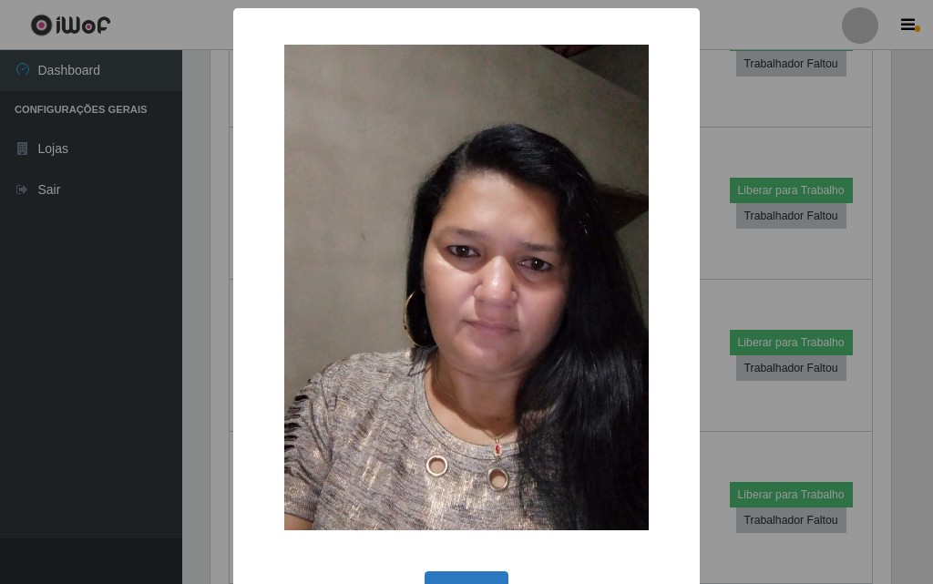
click at [447, 572] on button "OK" at bounding box center [467, 592] width 85 height 43
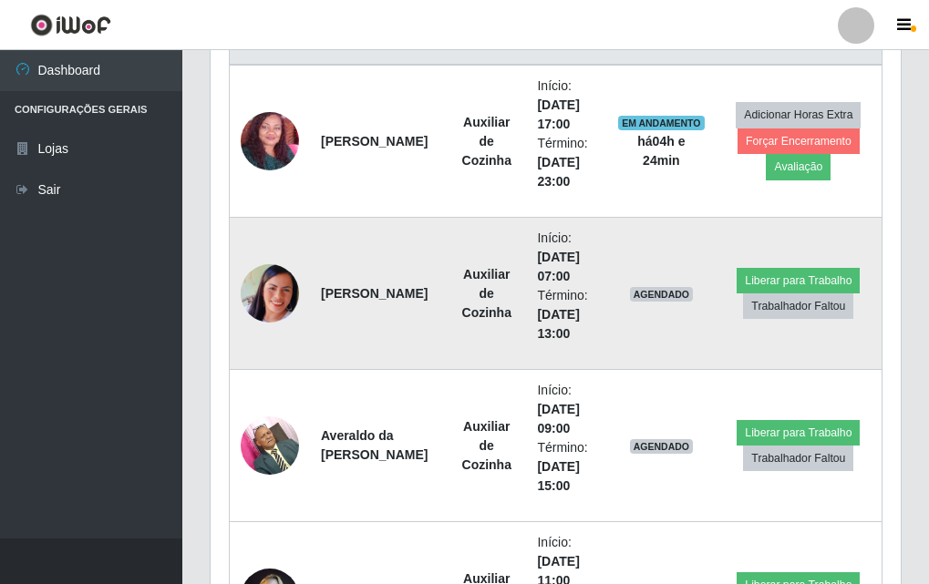
click at [285, 309] on img at bounding box center [270, 293] width 58 height 58
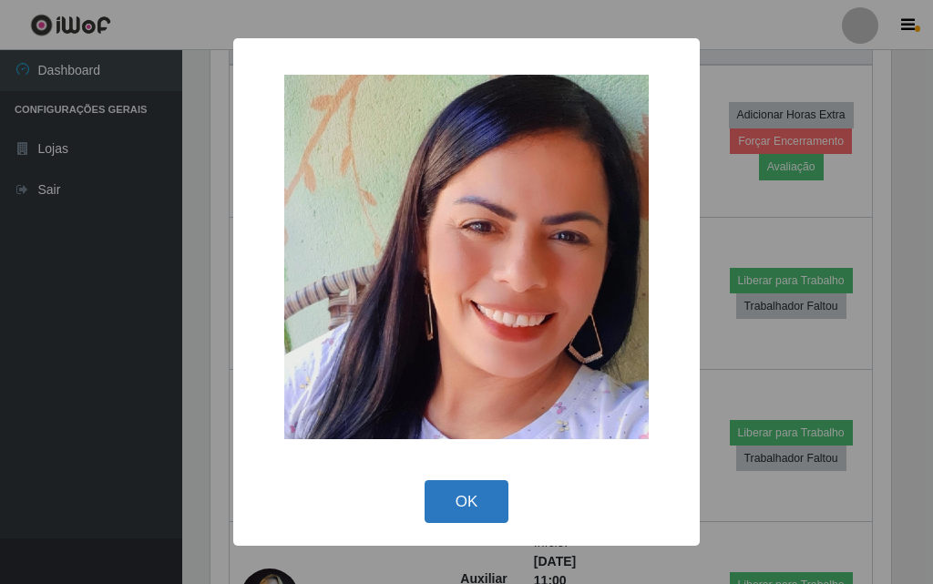
click at [440, 502] on button "OK" at bounding box center [467, 501] width 85 height 43
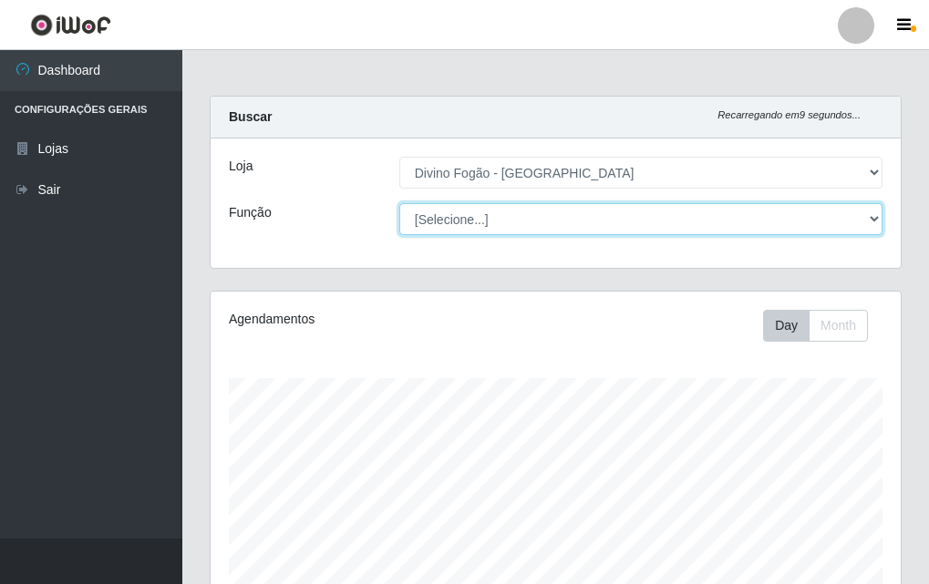
click at [462, 226] on select "[Selecione...] ASG ASG + ASG ++ Auxiliar de Cozinha Auxiliar de Cozinha + Auxil…" at bounding box center [640, 219] width 483 height 32
select select "9"
click at [399, 203] on select "[Selecione...] ASG ASG + ASG ++ Auxiliar de Cozinha Auxiliar de Cozinha + Auxil…" at bounding box center [640, 219] width 483 height 32
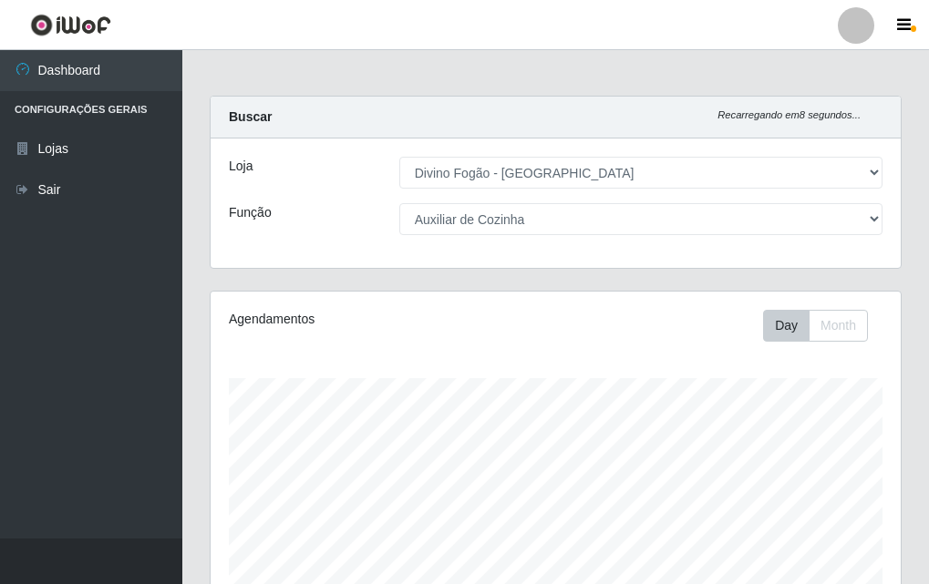
click at [504, 358] on div "Agendamentos Day Month" at bounding box center [556, 481] width 690 height 378
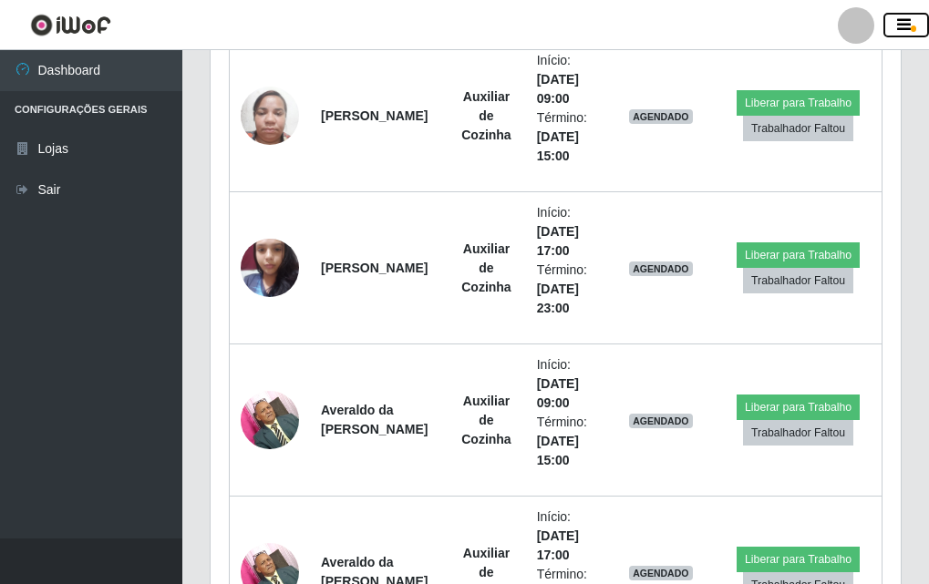
click at [917, 18] on button "button" at bounding box center [906, 26] width 46 height 26
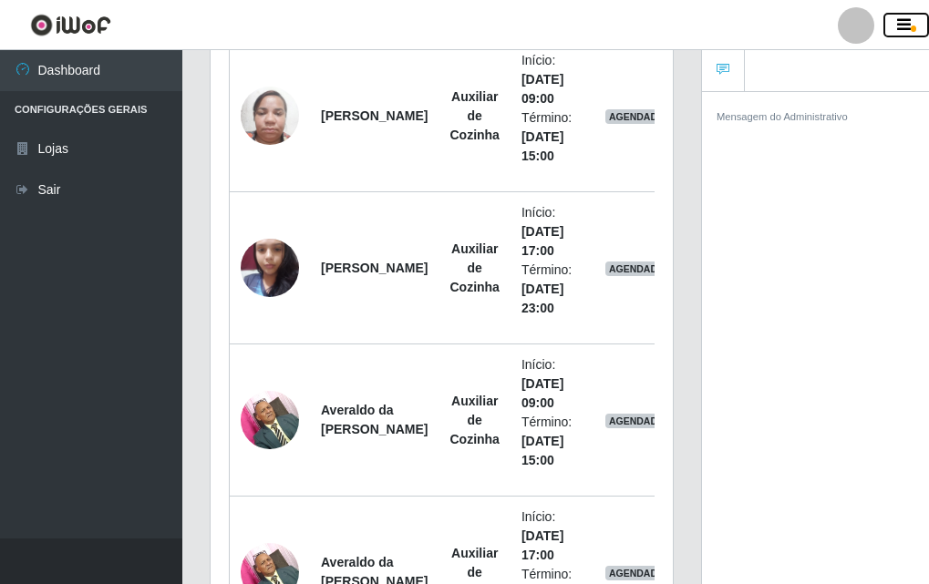
click at [920, 15] on button "button" at bounding box center [906, 26] width 46 height 26
